Goal: Navigation & Orientation: Find specific page/section

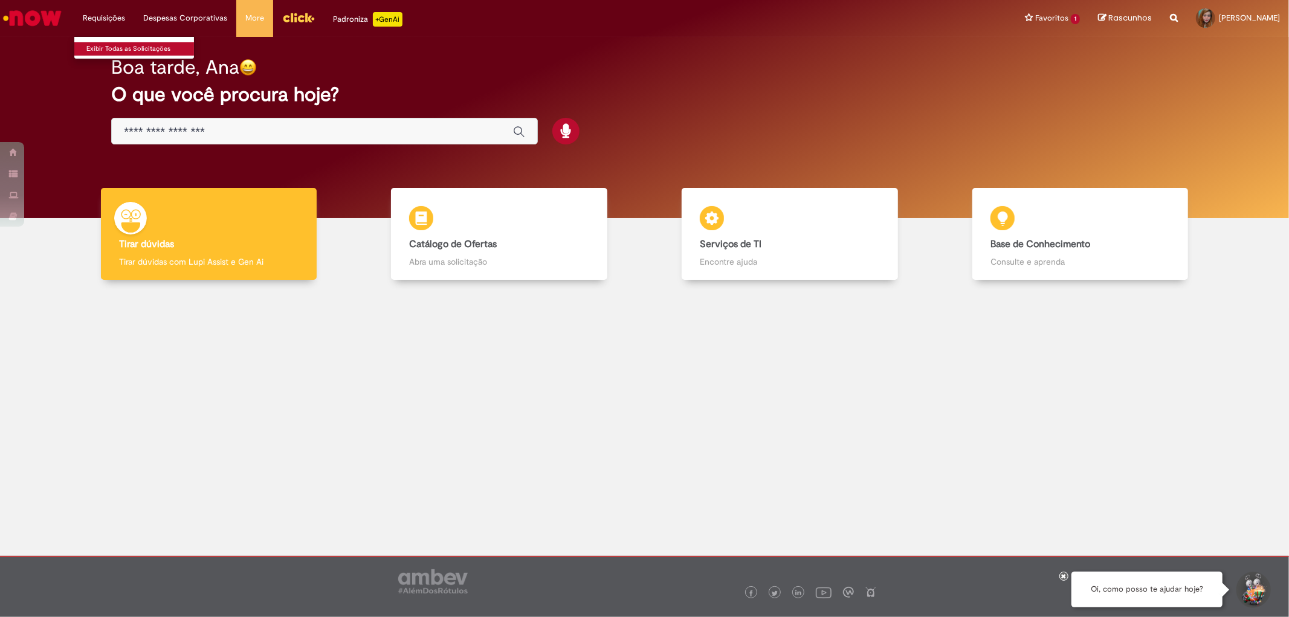
click at [117, 44] on link "Exibir Todas as Solicitações" at bounding box center [140, 48] width 133 height 13
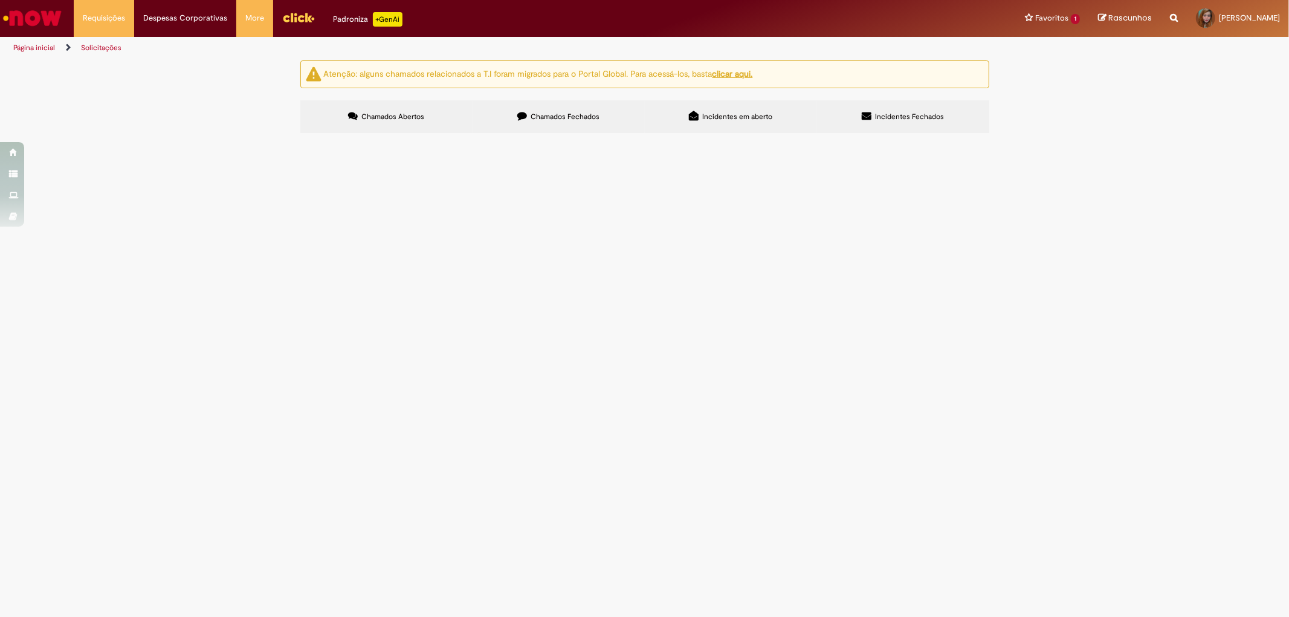
click at [51, 45] on link "Página inicial" at bounding box center [34, 48] width 42 height 10
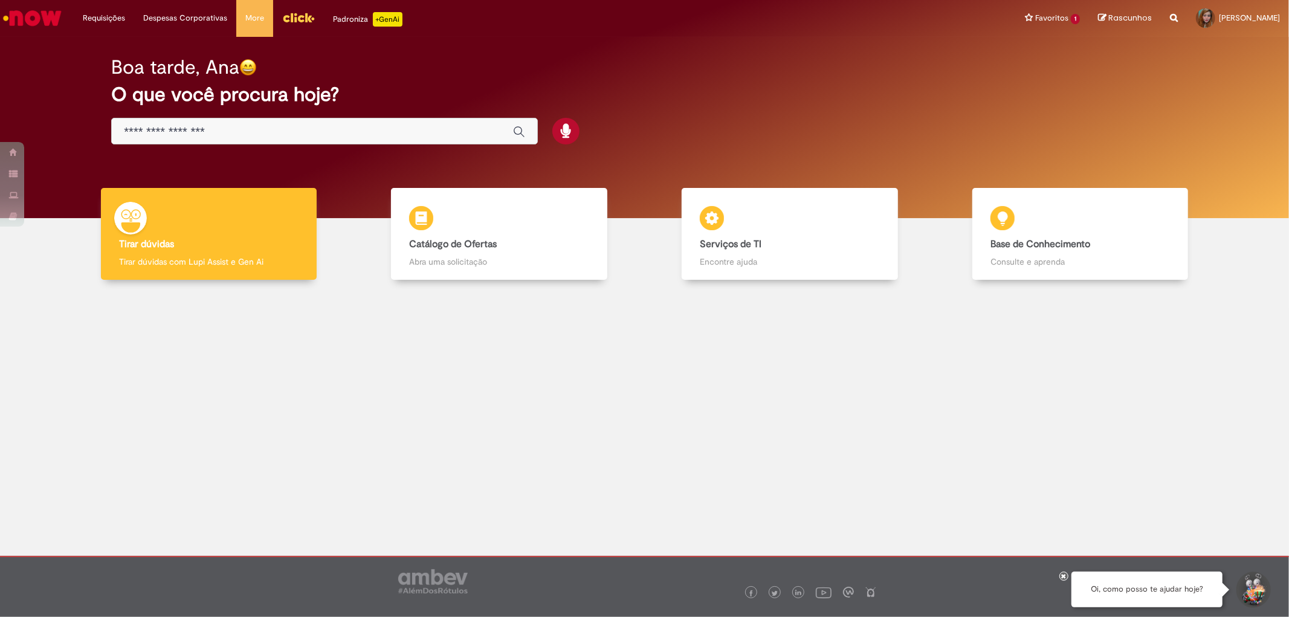
click at [340, 16] on div "Padroniza +GenAi" at bounding box center [367, 19] width 69 height 15
click at [110, 49] on link "Exibir Todas as Solicitações" at bounding box center [140, 48] width 133 height 13
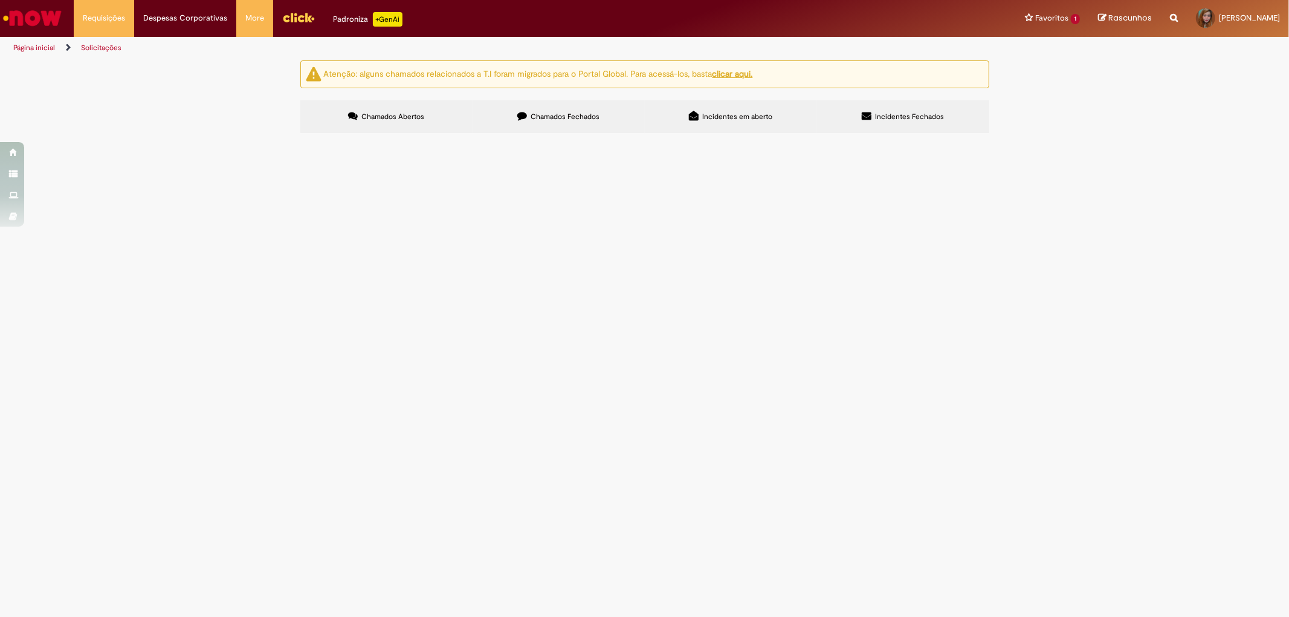
click at [406, 115] on span "Chamados Abertos" at bounding box center [392, 117] width 63 height 10
click at [563, 115] on span "Chamados Fechados" at bounding box center [565, 117] width 69 height 10
click at [721, 115] on span "Incidentes em aberto" at bounding box center [737, 117] width 70 height 10
click at [871, 117] on icon at bounding box center [867, 116] width 10 height 10
click at [579, 373] on main "Solicitações Atenção: alguns chamados relacionados a T.I foram migrados para o …" at bounding box center [644, 338] width 1289 height 557
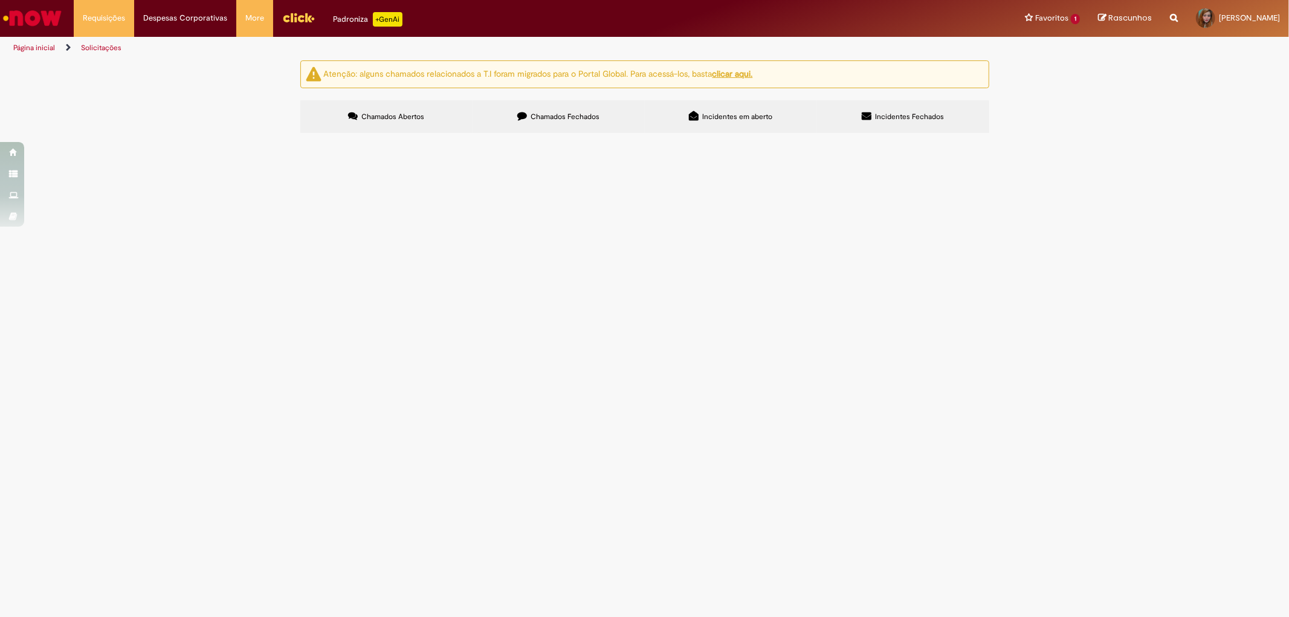
click at [386, 118] on span "Chamados Abertos" at bounding box center [392, 117] width 63 height 10
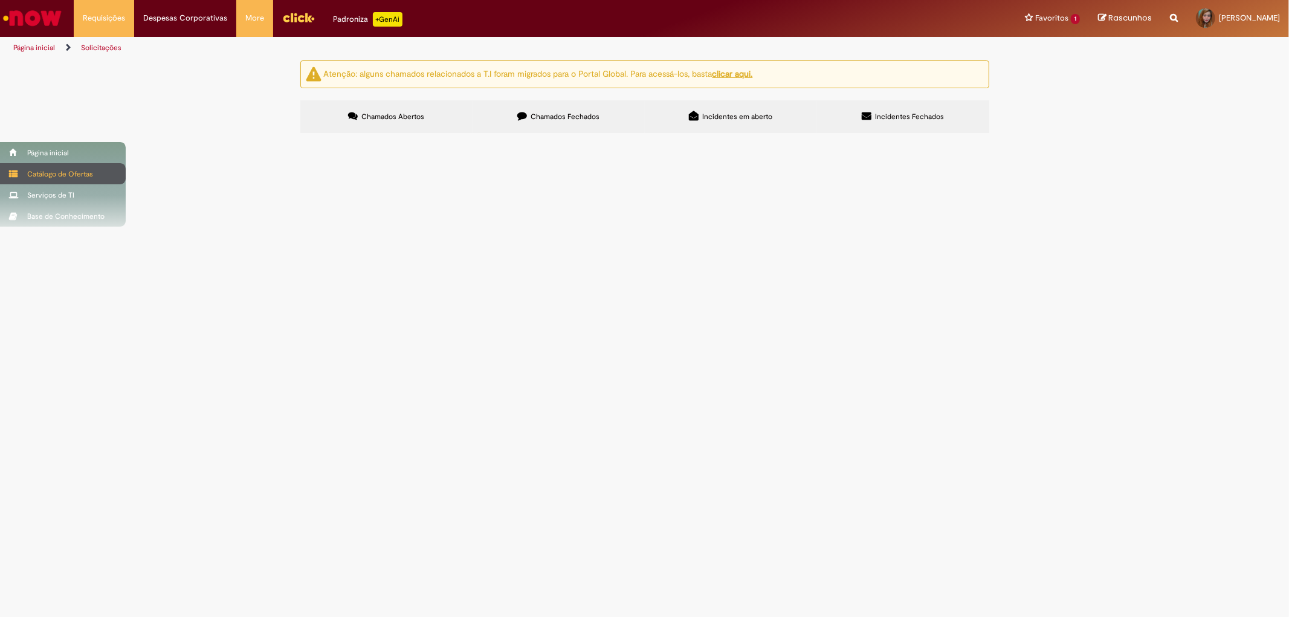
click at [47, 171] on div "Catálogo de Ofertas" at bounding box center [63, 173] width 126 height 21
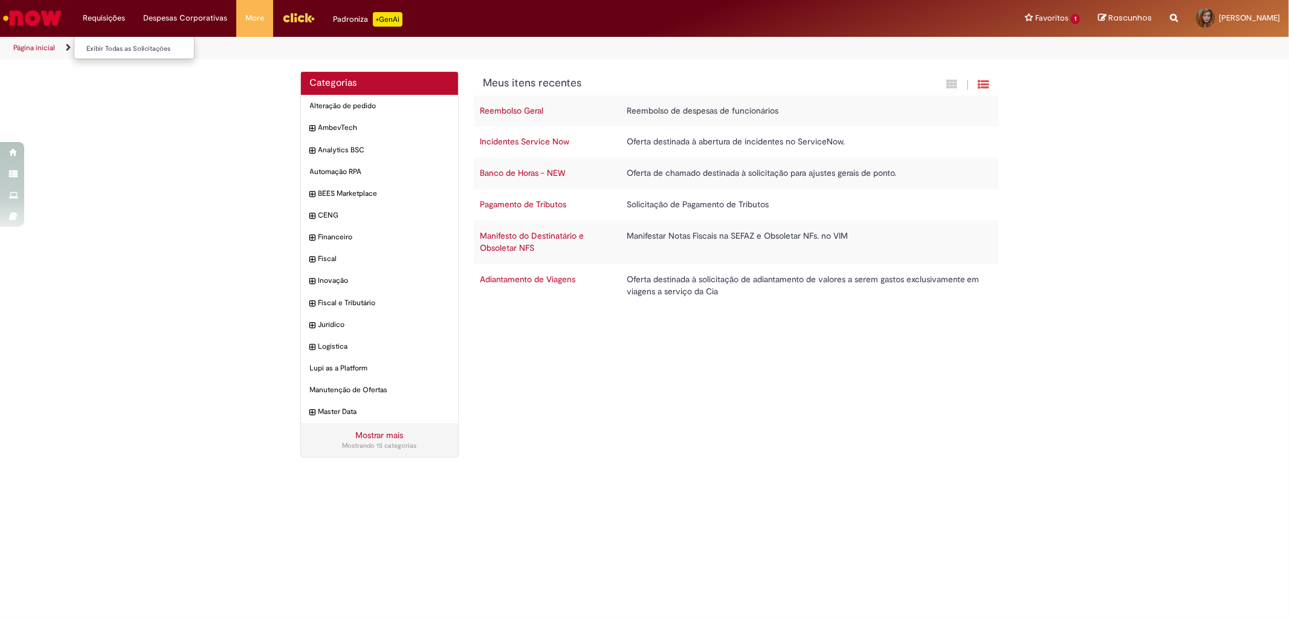
click at [100, 21] on li "Requisições Exibir Todas as Solicitações" at bounding box center [104, 18] width 60 height 36
click at [106, 13] on li "Requisições Exibir Todas as Solicitações" at bounding box center [104, 18] width 60 height 36
